Goal: Information Seeking & Learning: Learn about a topic

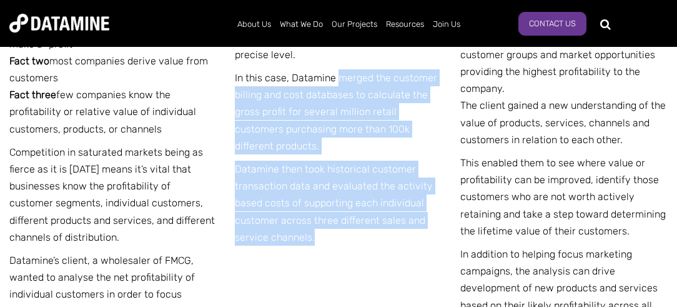
click at [442, 251] on div "THE CHALLENGE Consider the following: Fact one most companies are in business t…" at bounding box center [338, 190] width 659 height 498
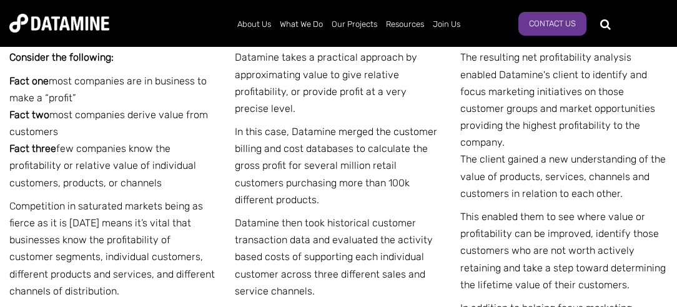
scroll to position [2393, 0]
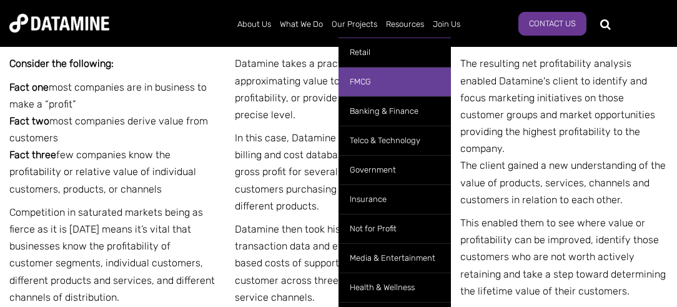
click at [362, 81] on link "FMCG" at bounding box center [395, 81] width 112 height 29
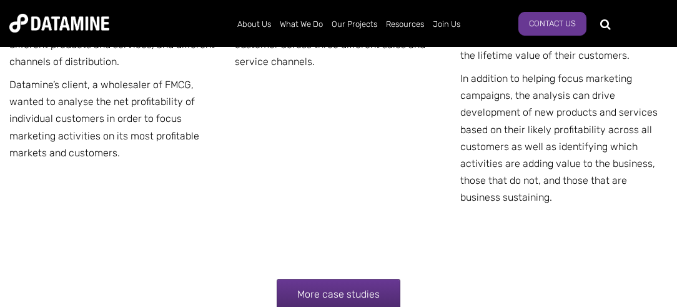
scroll to position [2583, 0]
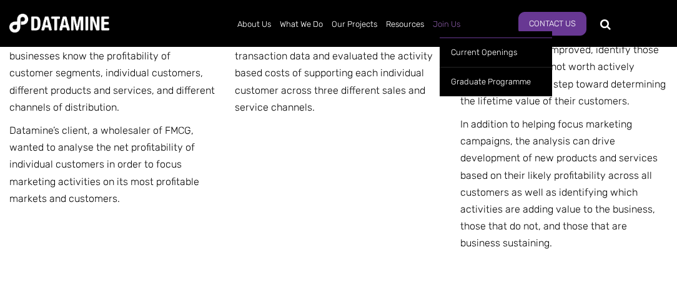
click at [447, 26] on link "Join Us" at bounding box center [447, 24] width 36 height 32
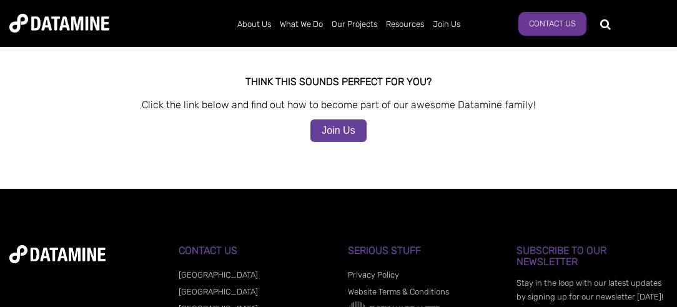
scroll to position [1343, 0]
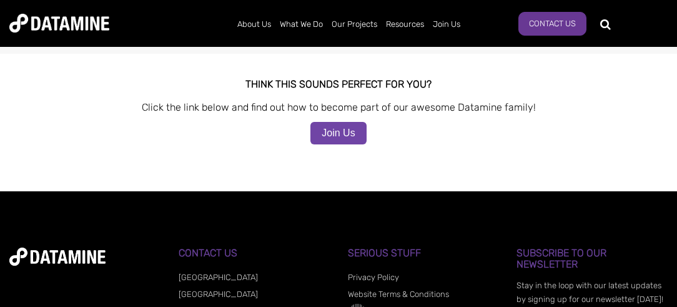
click at [342, 122] on link "Join Us" at bounding box center [339, 133] width 56 height 22
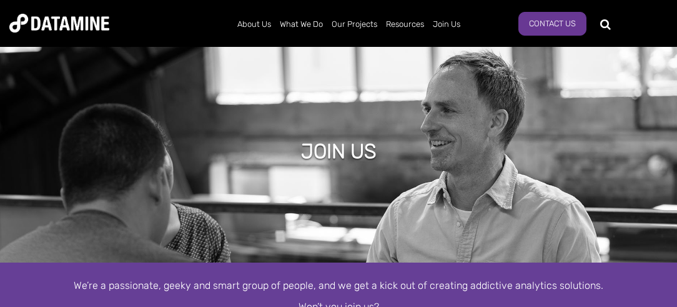
scroll to position [55, 0]
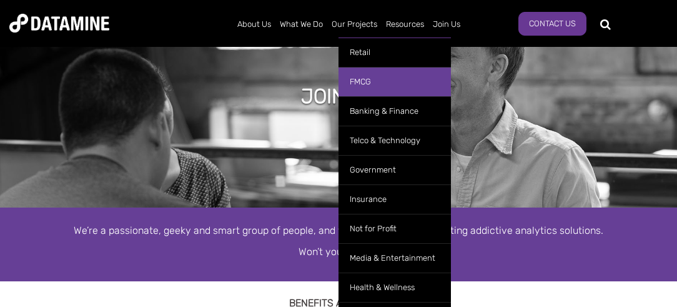
click at [360, 81] on link "FMCG" at bounding box center [395, 81] width 112 height 29
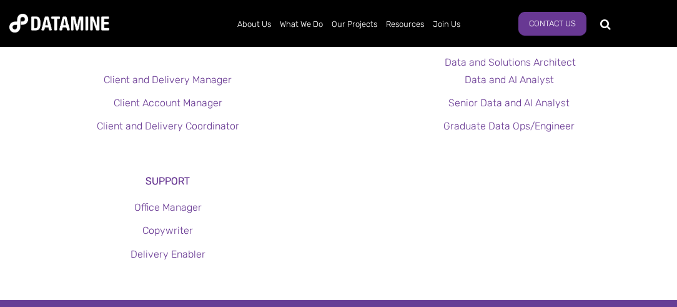
scroll to position [429, 0]
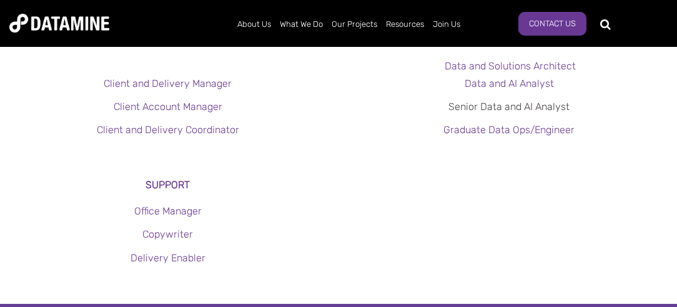
click at [562, 104] on link "Senior Data and AI Analyst" at bounding box center [509, 107] width 121 height 12
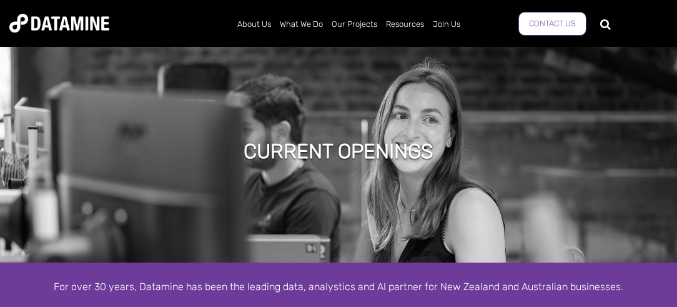
click at [554, 26] on link "Contact Us" at bounding box center [553, 24] width 68 height 24
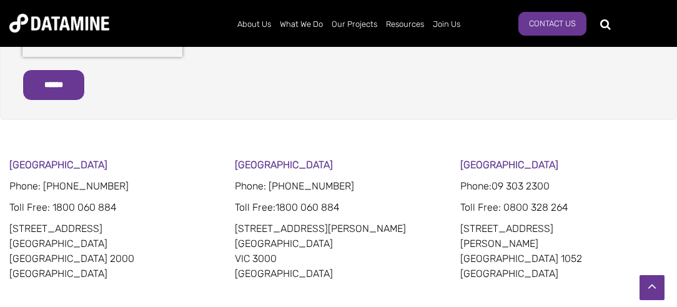
scroll to position [654, 0]
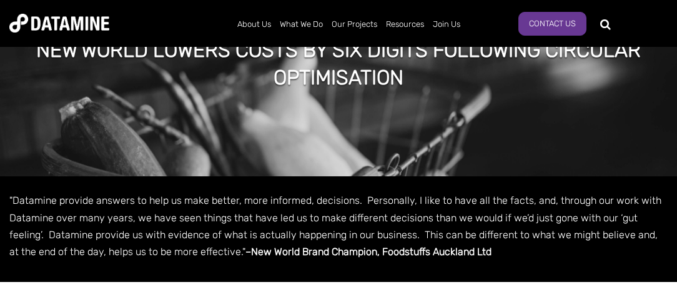
scroll to position [1043, 0]
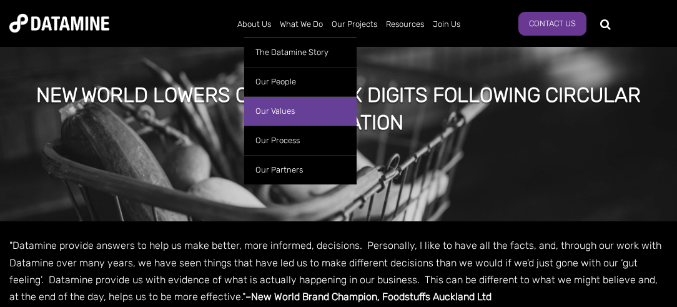
click at [270, 115] on link "Our Values" at bounding box center [300, 110] width 112 height 29
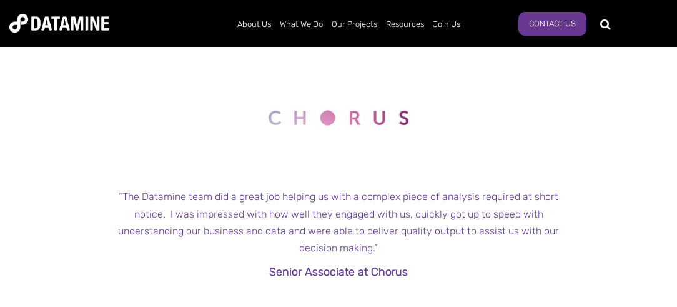
scroll to position [1123, 0]
